Goal: Task Accomplishment & Management: Complete application form

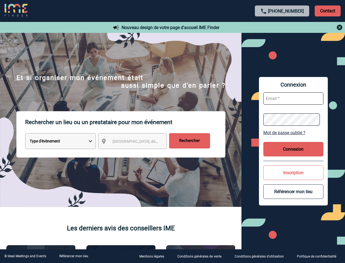
click at [173, 131] on p "Rechercher un lieu ou un prestataire pour mon événement" at bounding box center [125, 122] width 200 height 22
click at [328, 11] on p "Contact" at bounding box center [328, 10] width 26 height 11
click at [282, 27] on div at bounding box center [283, 27] width 122 height 7
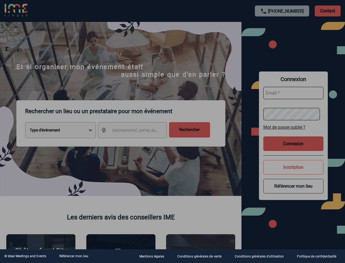
click at [138, 142] on div at bounding box center [172, 131] width 345 height 263
click at [294, 132] on div at bounding box center [172, 131] width 345 height 263
click at [294, 149] on div at bounding box center [172, 131] width 345 height 263
click at [294, 172] on div at bounding box center [172, 131] width 345 height 263
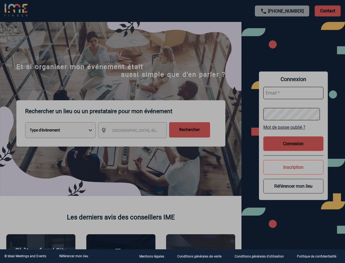
click at [294, 191] on div at bounding box center [172, 131] width 345 height 263
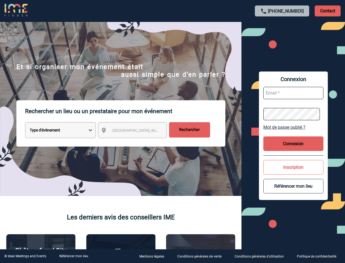
click at [74, 256] on link "Référencer mon lieu" at bounding box center [73, 256] width 29 height 4
